Goal: Transaction & Acquisition: Book appointment/travel/reservation

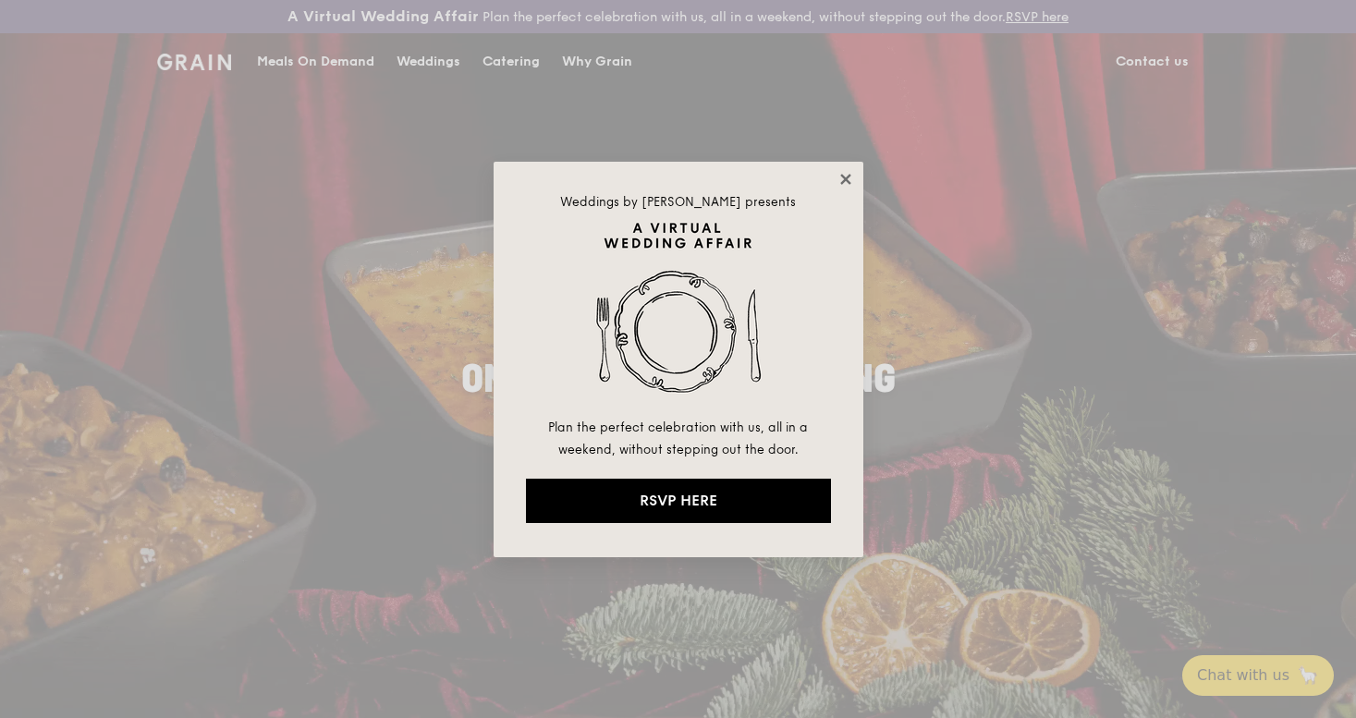
click at [843, 180] on icon at bounding box center [845, 179] width 10 height 10
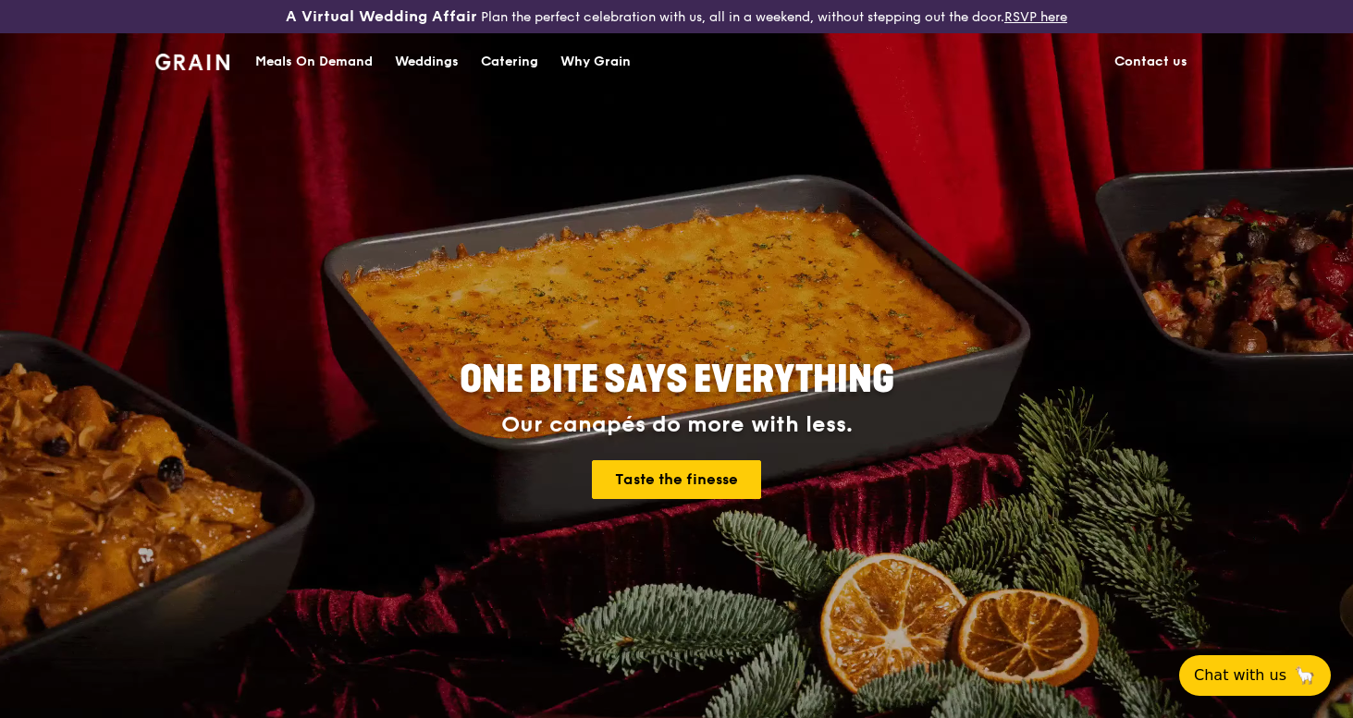
click at [512, 61] on div "Catering" at bounding box center [509, 61] width 57 height 55
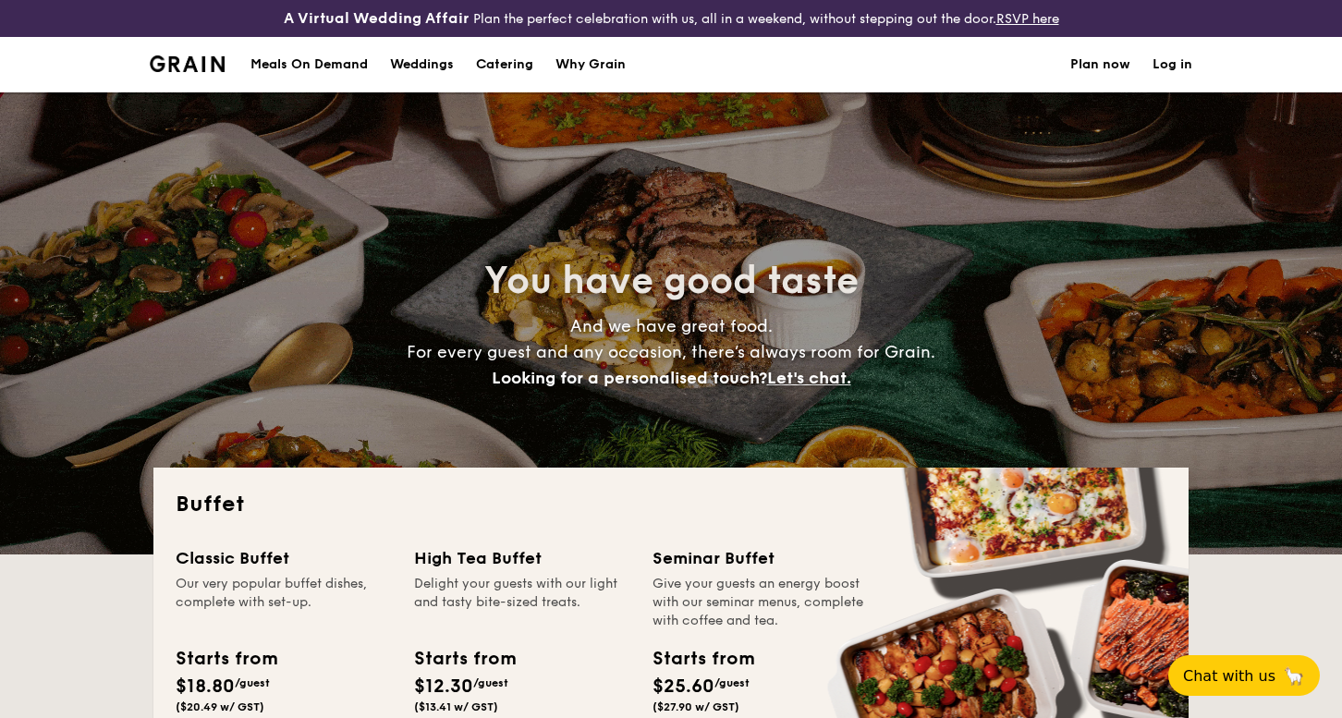
select select
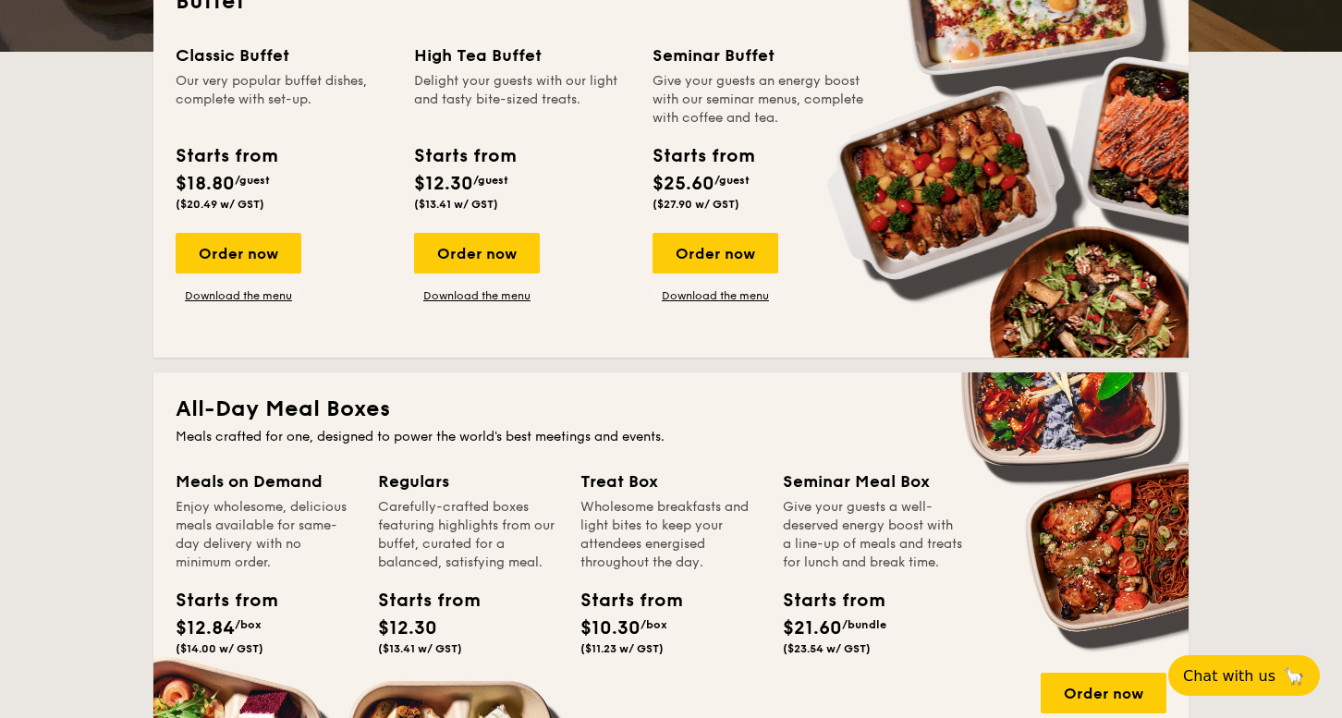
scroll to position [510, 0]
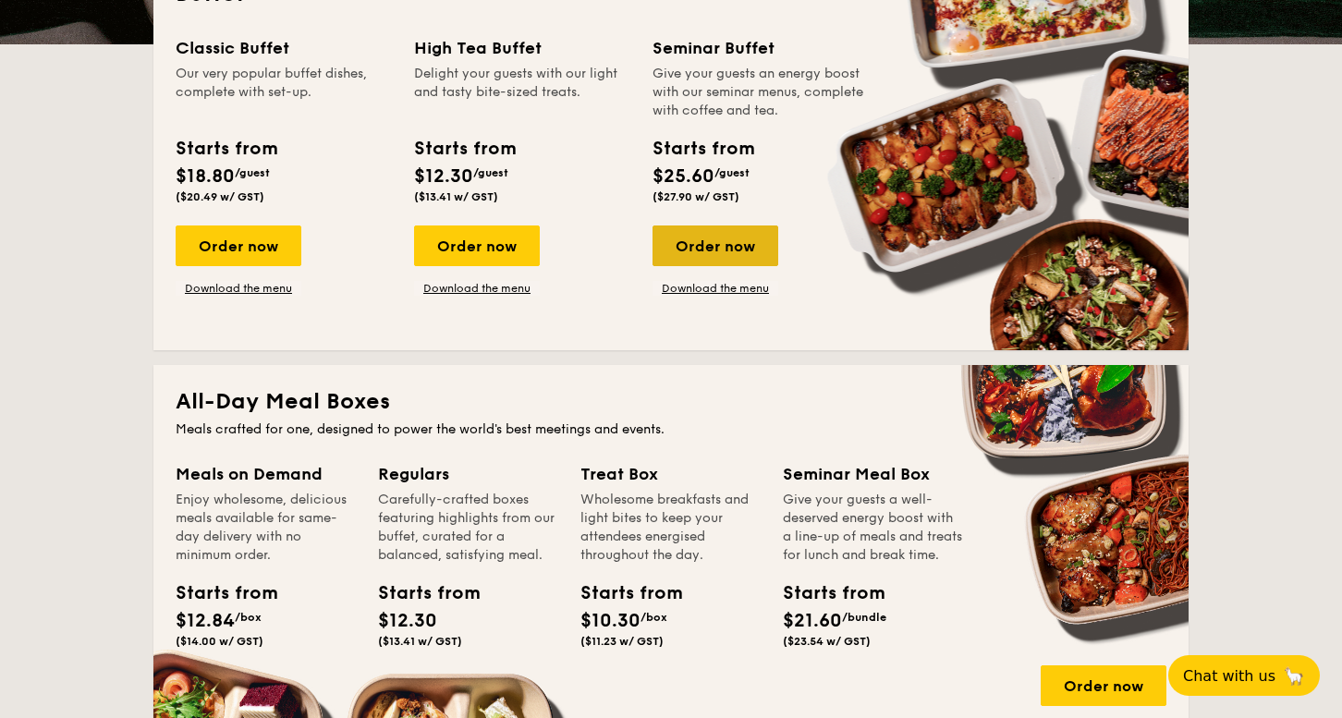
click at [713, 259] on div "Order now" at bounding box center [716, 246] width 126 height 41
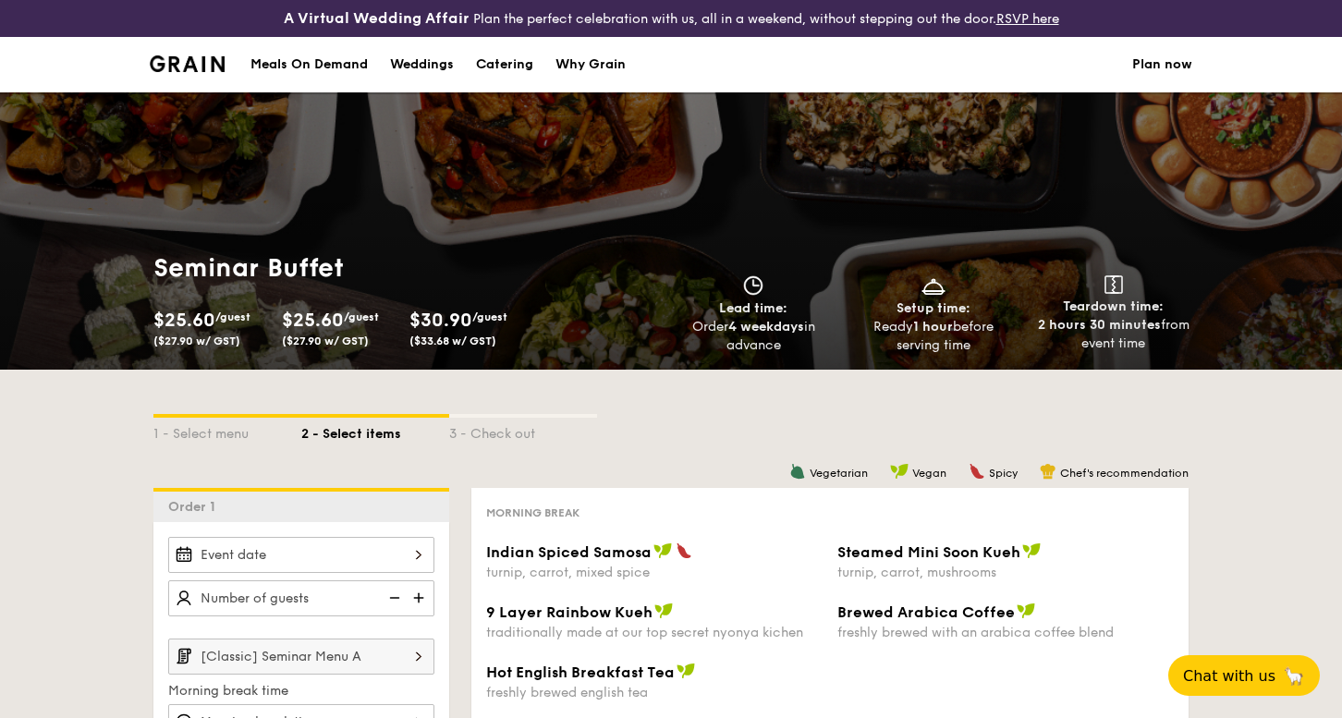
select select
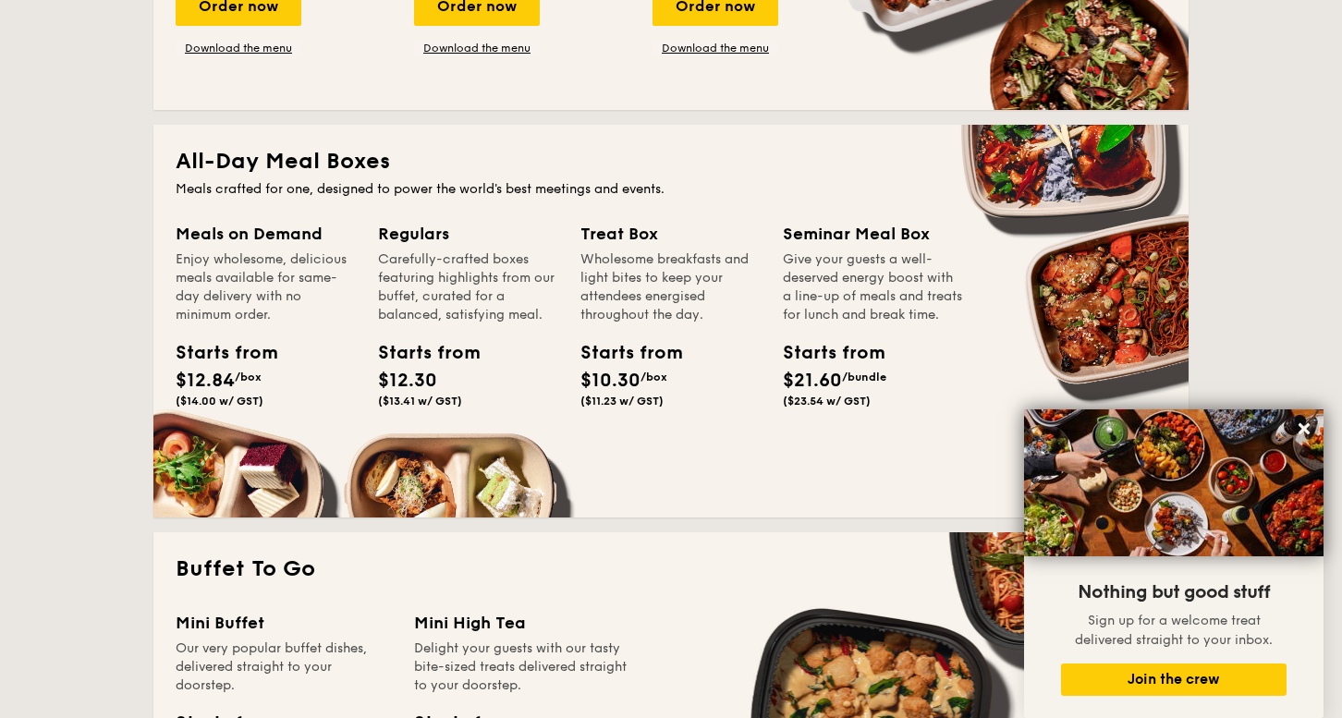
scroll to position [742, 0]
